Goal: Task Accomplishment & Management: Complete application form

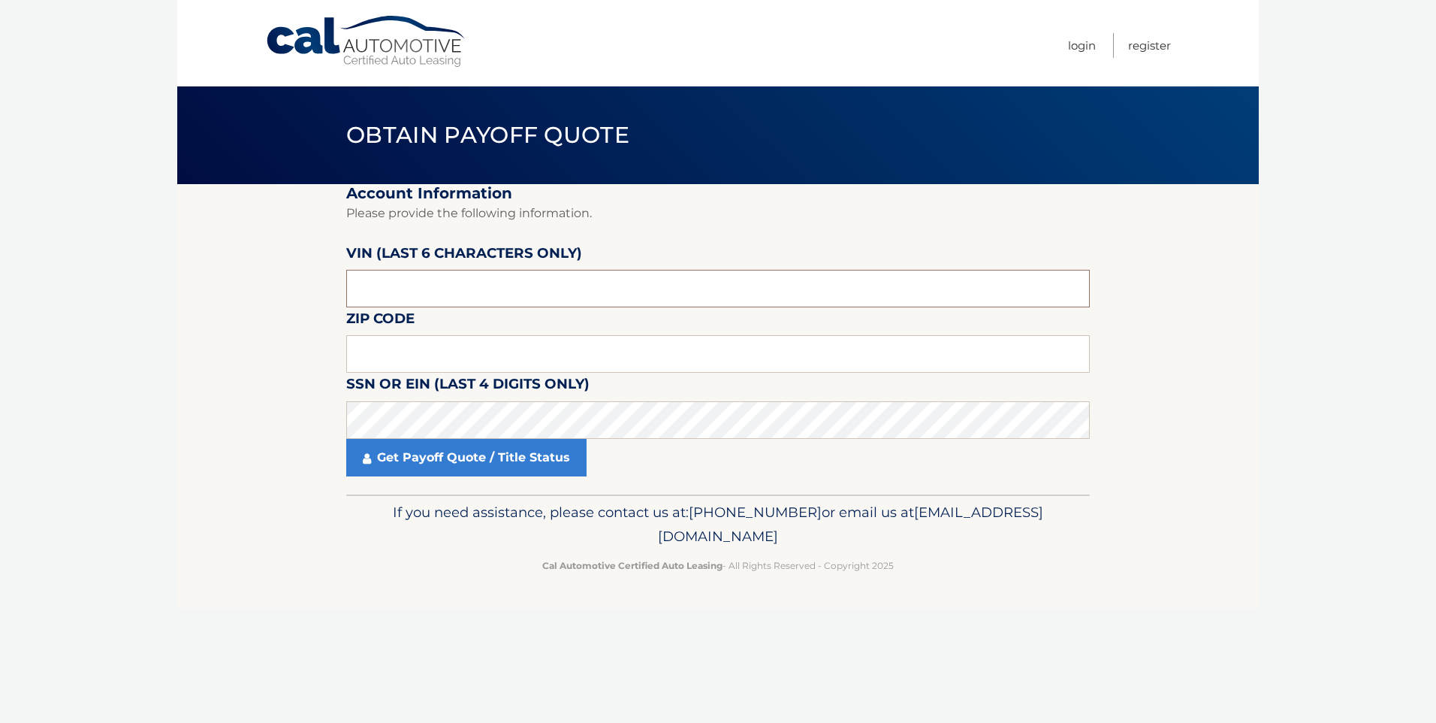
click at [406, 286] on input "text" at bounding box center [718, 289] width 744 height 38
click at [415, 281] on input "text" at bounding box center [718, 289] width 744 height 38
type input "515564"
type input "01864"
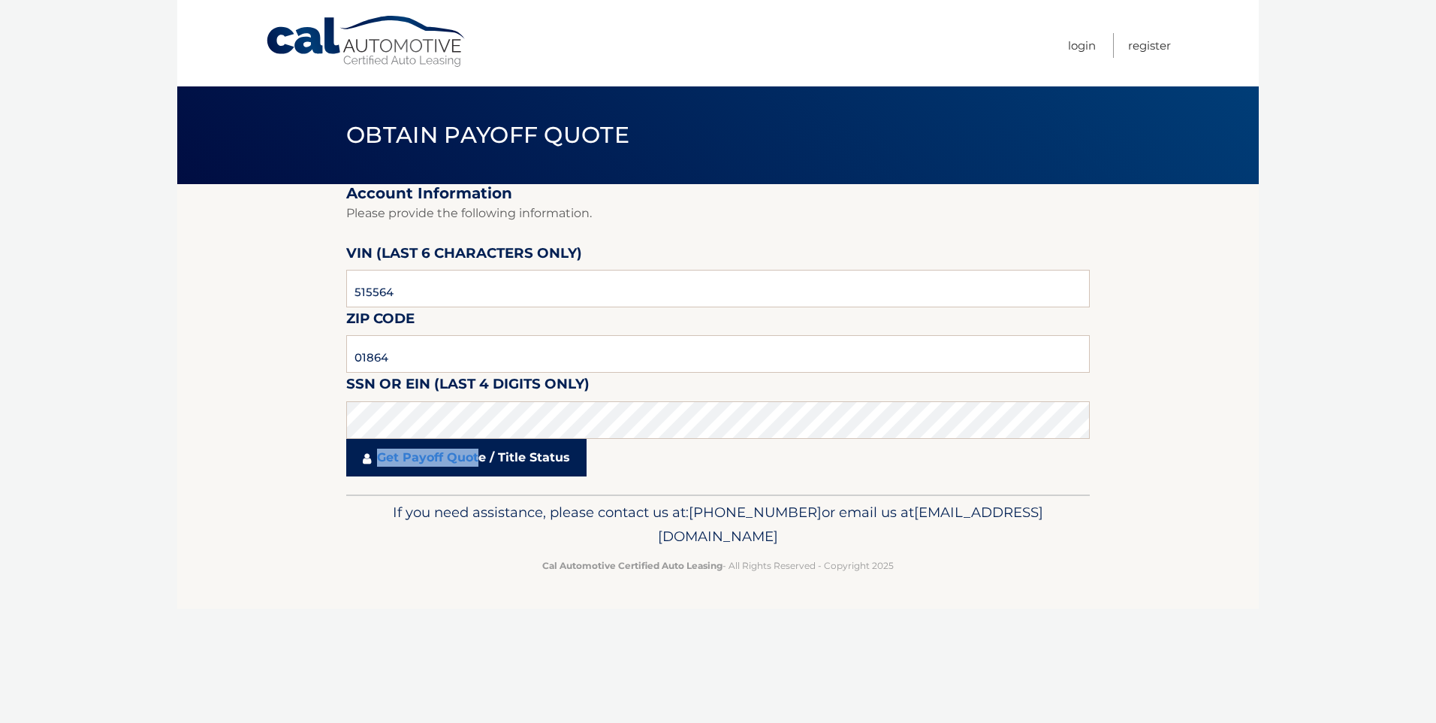
click at [481, 450] on link "Get Payoff Quote / Title Status" at bounding box center [466, 458] width 240 height 38
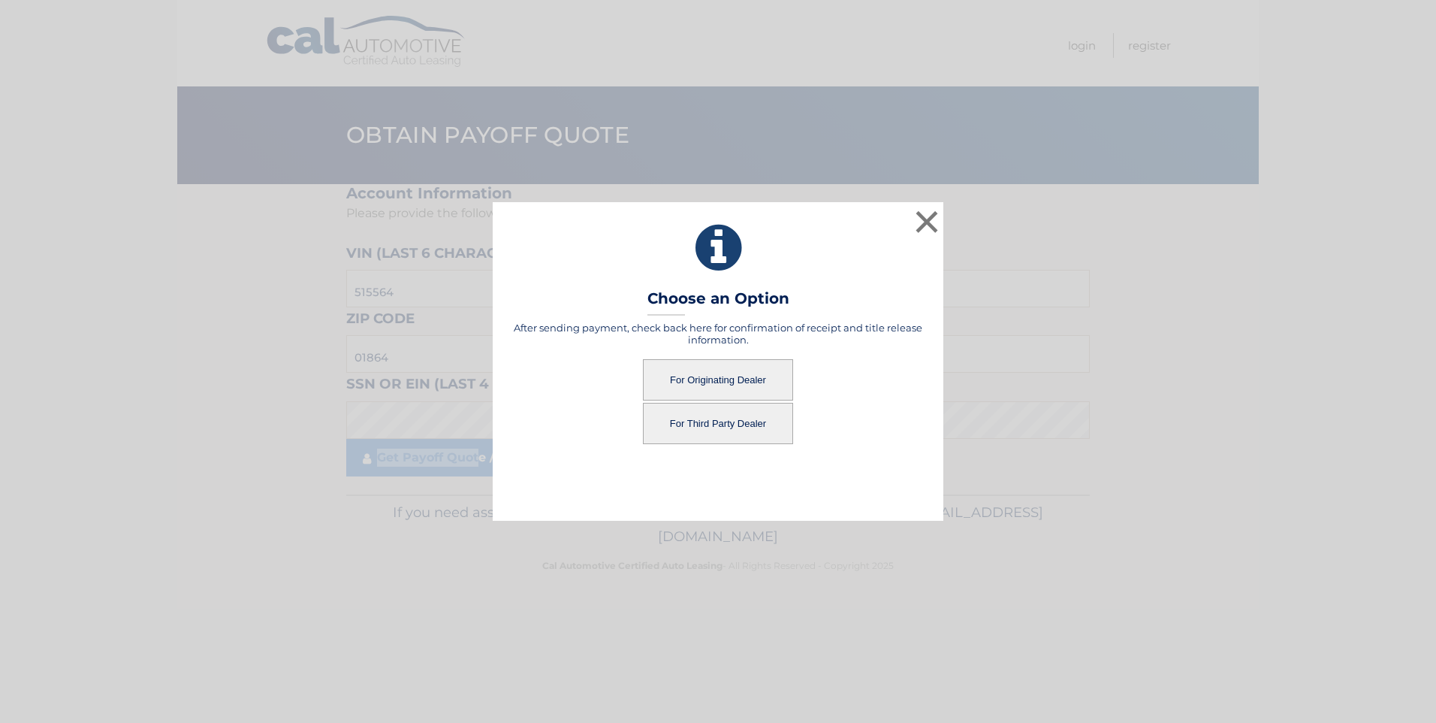
click at [707, 385] on button "For Originating Dealer" at bounding box center [718, 379] width 150 height 41
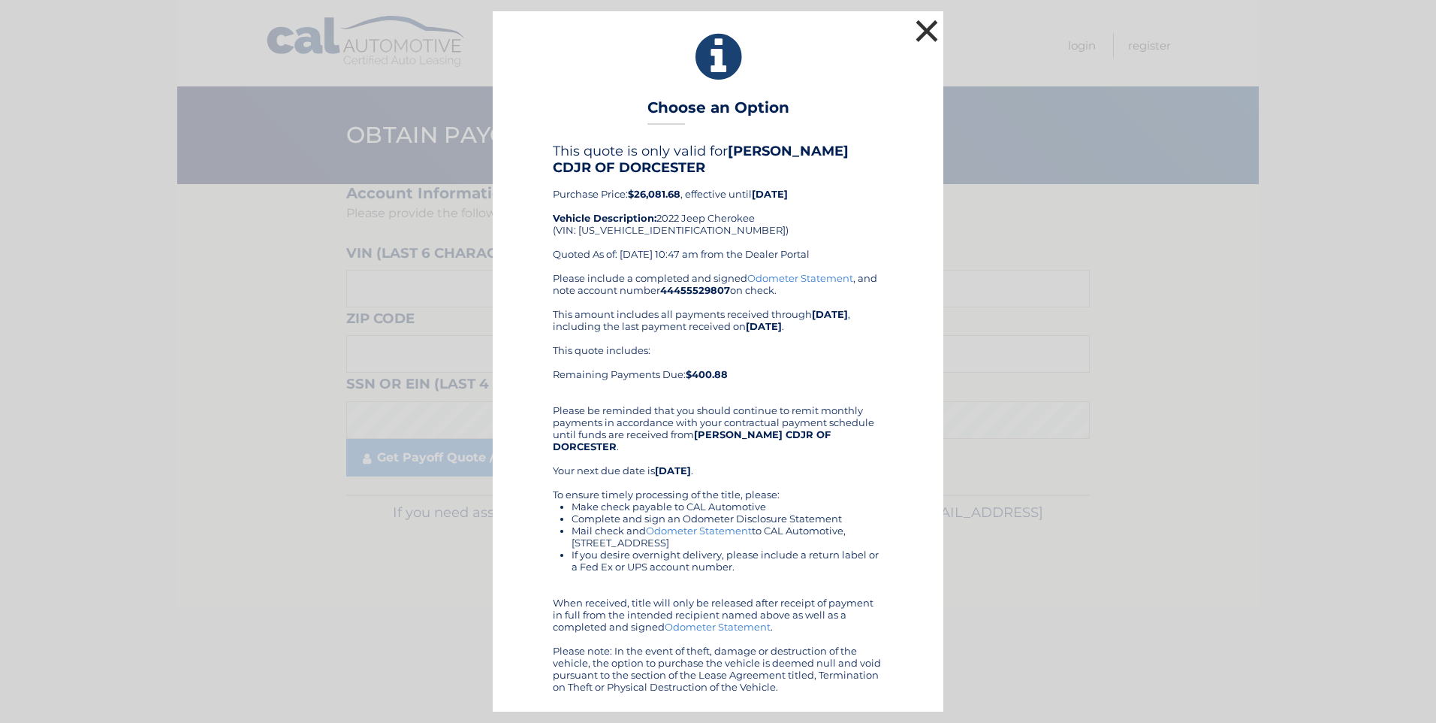
click at [933, 42] on button "×" at bounding box center [927, 31] width 30 height 30
